Goal: Complete application form

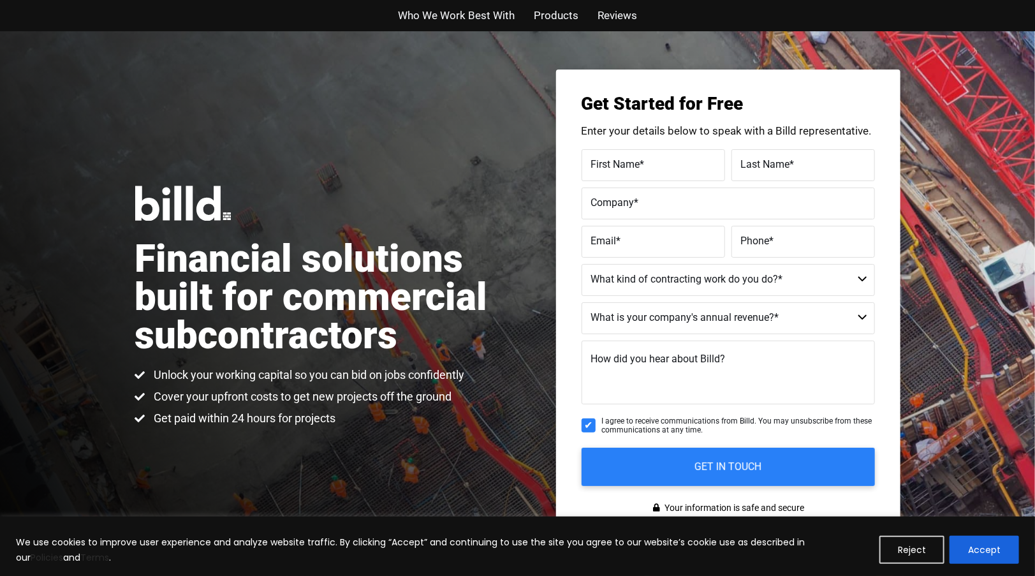
click at [633, 168] on span "First Name" at bounding box center [615, 164] width 49 height 12
click at [633, 168] on input "First Name *" at bounding box center [652, 165] width 143 height 32
type input "s"
click at [664, 277] on select "Commercial Commercial and Residential Residential Not a Contractor" at bounding box center [727, 280] width 293 height 32
select select "Commercial and Residential"
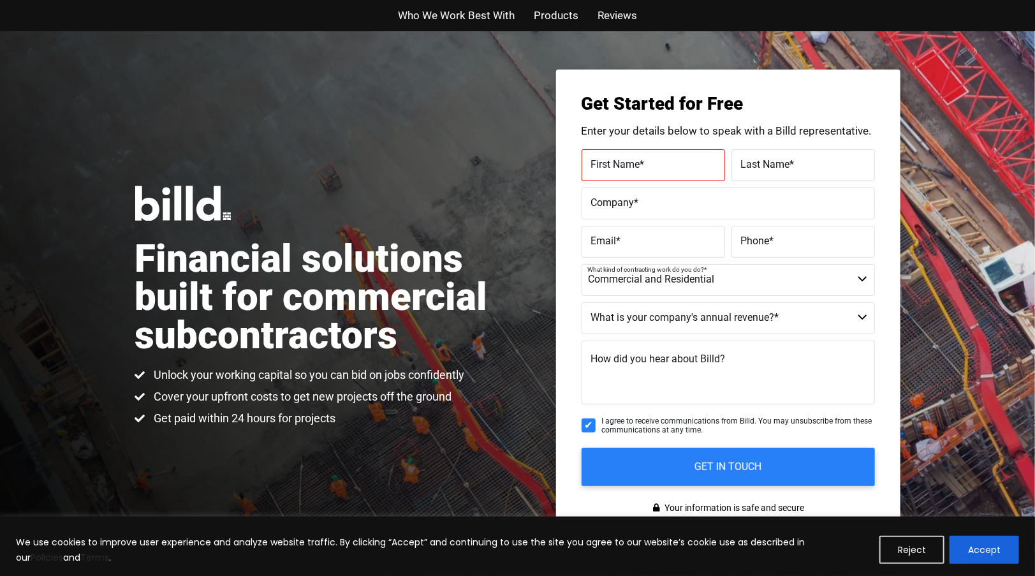
click at [581, 264] on select "Commercial Commercial and Residential Residential Not a Contractor" at bounding box center [727, 280] width 293 height 32
click at [634, 319] on select "$40M + $25M - $40M $8M - $25M $4M - $8M $2M - $4M $1M - $2M Less than $1M" at bounding box center [727, 318] width 293 height 32
select select "$1M - $2M"
click at [581, 302] on select "$40M + $25M - $40M $8M - $25M $4M - $8M $2M - $4M $1M - $2M Less than $1M" at bounding box center [727, 318] width 293 height 32
click at [656, 361] on span "How did you hear about Billd?" at bounding box center [658, 358] width 134 height 12
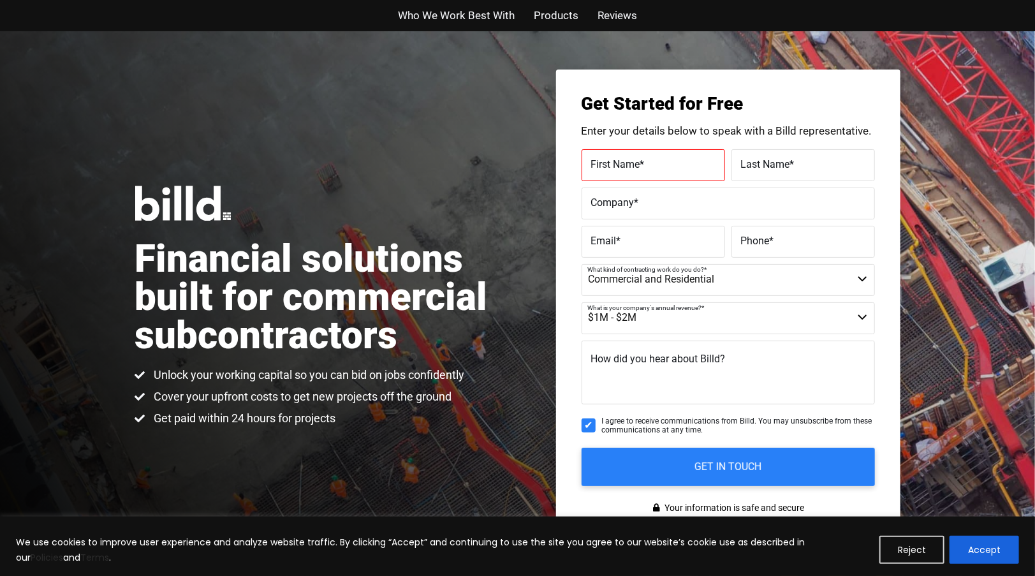
click at [656, 361] on textarea "How did you hear about Billd?" at bounding box center [727, 372] width 293 height 64
type textarea "FB"
click at [662, 203] on label "Company *" at bounding box center [728, 203] width 274 height 18
click at [662, 203] on input "Company *" at bounding box center [727, 203] width 293 height 32
click at [666, 207] on input "Company *" at bounding box center [727, 203] width 293 height 32
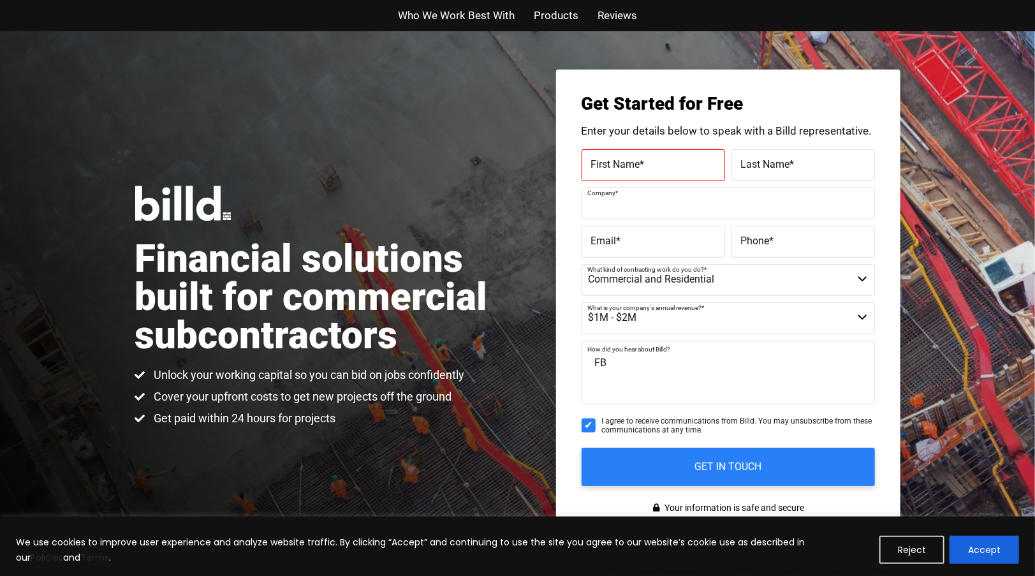
type input "It's Your Asphalt LLC"
type input "Tractor Supply- [GEOGRAPHIC_DATA]-09/02"
type input "[EMAIL_ADDRESS][DOMAIN_NAME]"
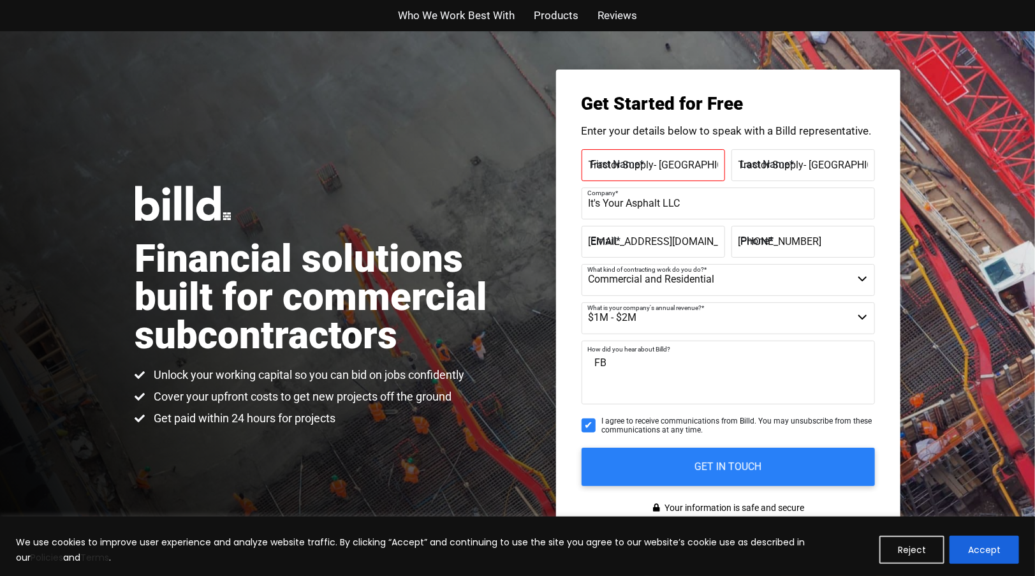
type input "[PHONE_NUMBER]"
click at [593, 170] on input "Tractor Supply- [GEOGRAPHIC_DATA]-09/02" at bounding box center [652, 165] width 143 height 32
drag, startPoint x: 584, startPoint y: 166, endPoint x: 773, endPoint y: 154, distance: 189.7
click at [773, 154] on fieldset "First Name * Tractor Supply- [GEOGRAPHIC_DATA]-09/02 Last Name * Tractor Supply…" at bounding box center [727, 165] width 293 height 32
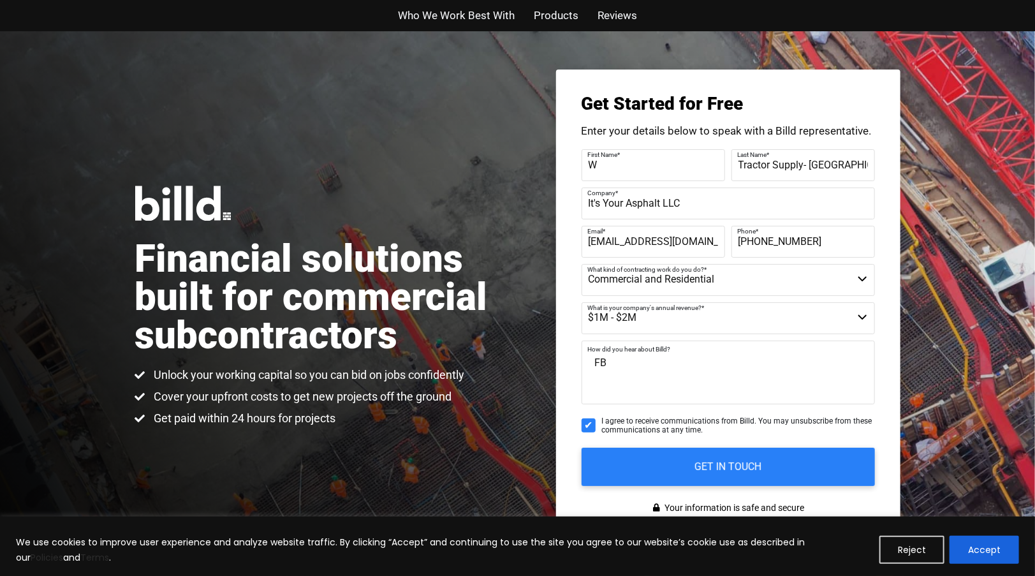
scroll to position [0, 0]
type input "W"
click at [635, 164] on input "First Name *" at bounding box center [652, 165] width 143 height 32
type input "[PERSON_NAME]"
click at [745, 164] on label "Last Name *" at bounding box center [800, 155] width 127 height 18
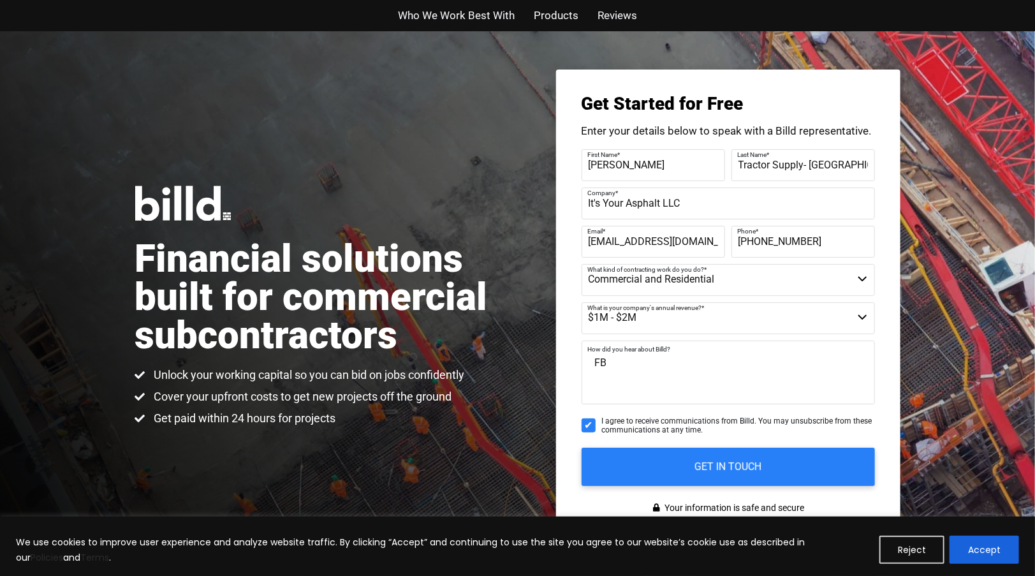
click at [745, 164] on input "Tractor Supply- [GEOGRAPHIC_DATA]-09/02" at bounding box center [802, 165] width 143 height 32
drag, startPoint x: 739, startPoint y: 166, endPoint x: 911, endPoint y: 165, distance: 172.7
click at [911, 165] on div "Financial solutions built for commercial subcontractors Unlock your working cap…" at bounding box center [517, 305] width 1035 height 549
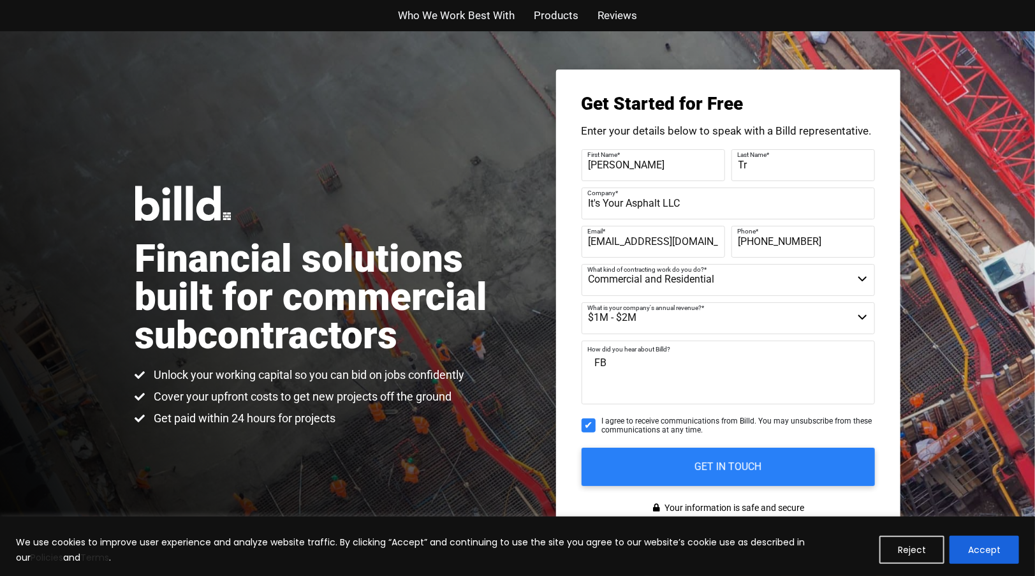
type input "T"
type input "Pask"
click at [785, 282] on select "Commercial Commercial and Residential Residential Not a Contractor" at bounding box center [727, 280] width 293 height 32
drag, startPoint x: 836, startPoint y: 241, endPoint x: 701, endPoint y: 263, distance: 136.3
click at [702, 263] on form "First Name * [PERSON_NAME] Last Name * [PERSON_NAME] Company * It's Your Asphal…" at bounding box center [727, 317] width 293 height 337
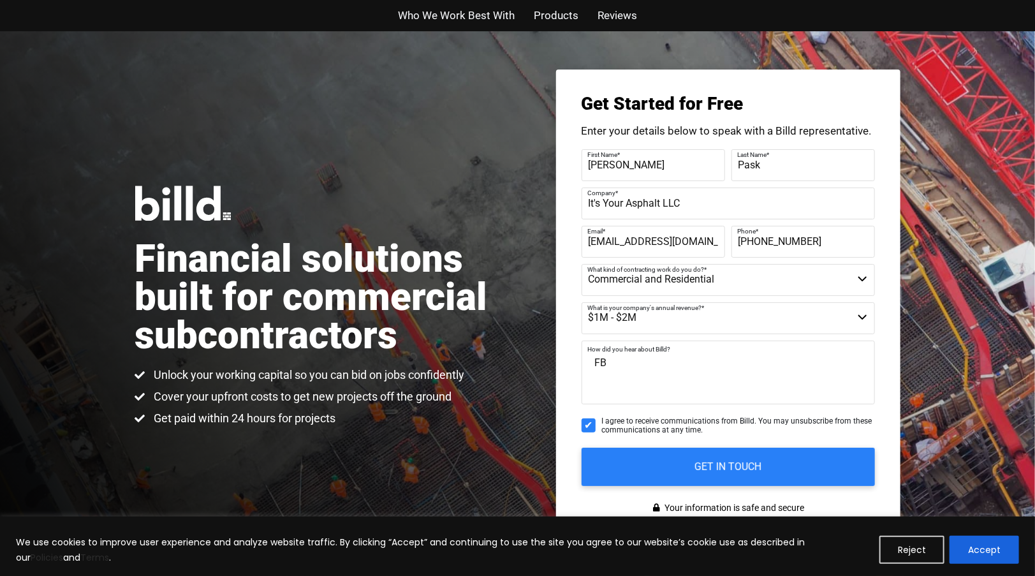
type input "[PHONE_NUMBER]"
click at [590, 425] on input "I agree to receive communications from Billd. You may unsubscribe from these co…" at bounding box center [588, 425] width 14 height 14
checkbox input "false"
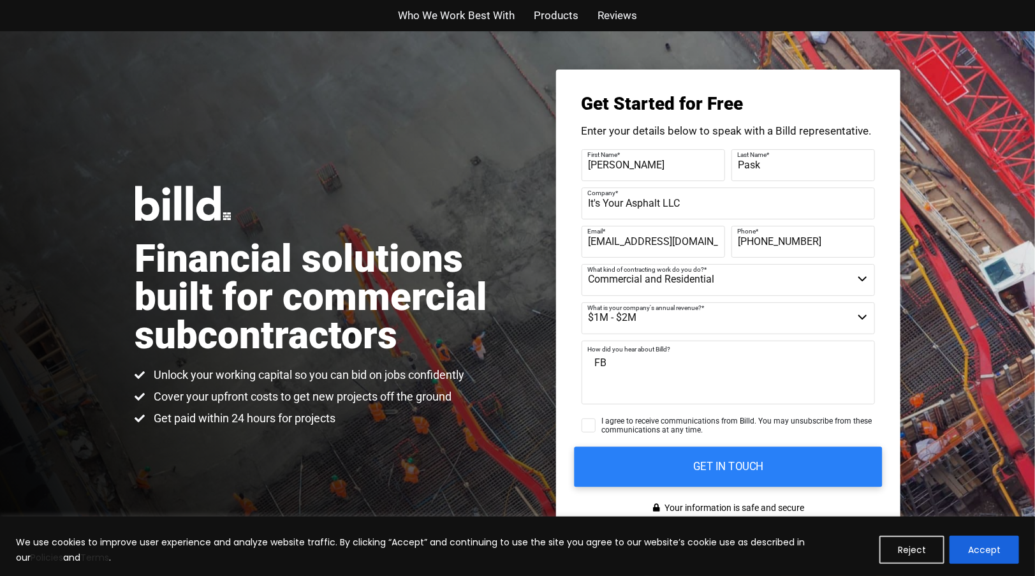
click at [727, 468] on input "GET IN TOUCH" at bounding box center [728, 466] width 308 height 40
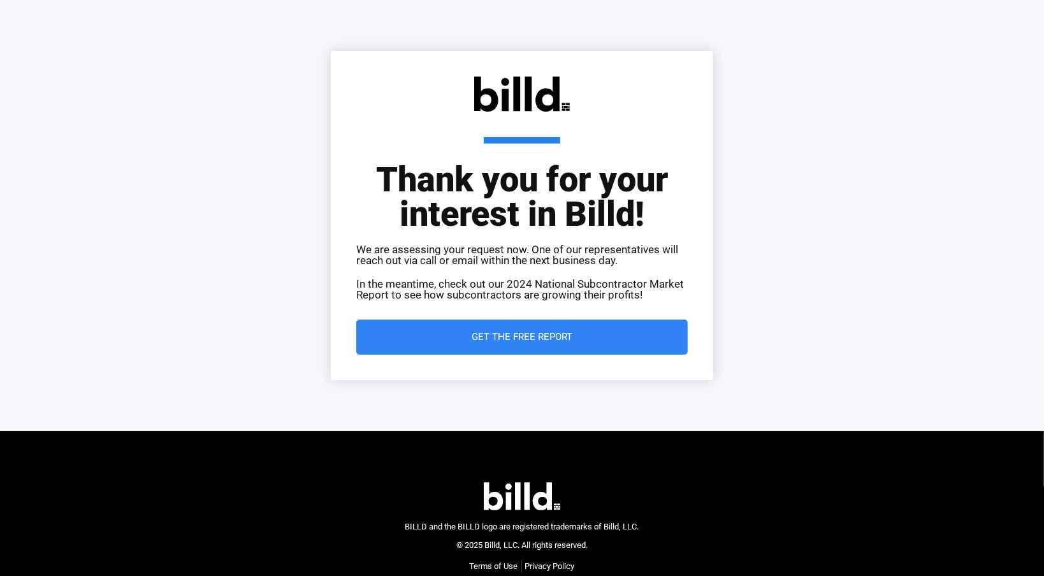
click at [0, 0] on link "Skip to content" at bounding box center [0, 0] width 0 height 0
